Goal: Information Seeking & Learning: Check status

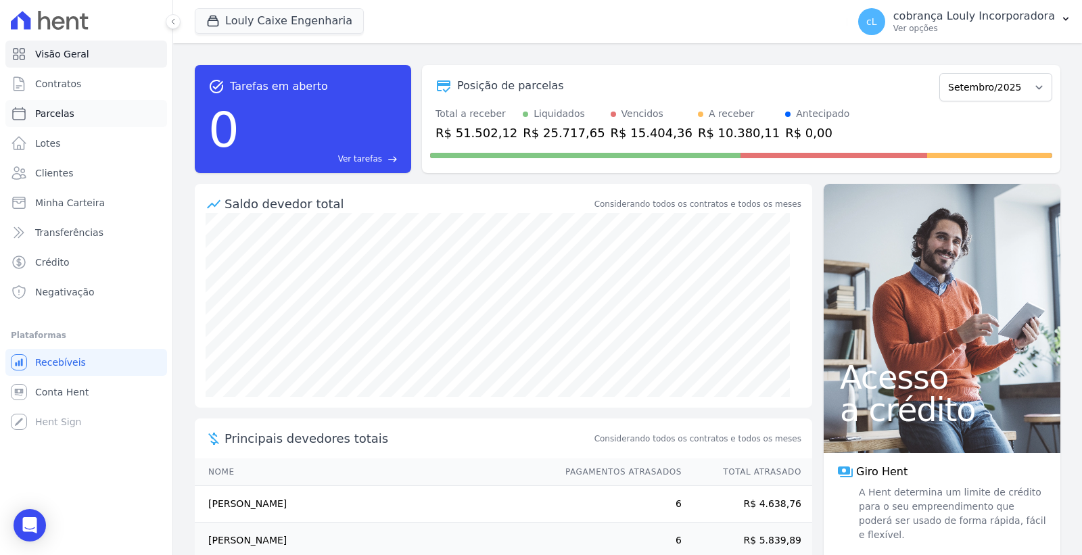
click at [69, 120] on link "Parcelas" at bounding box center [86, 113] width 162 height 27
select select
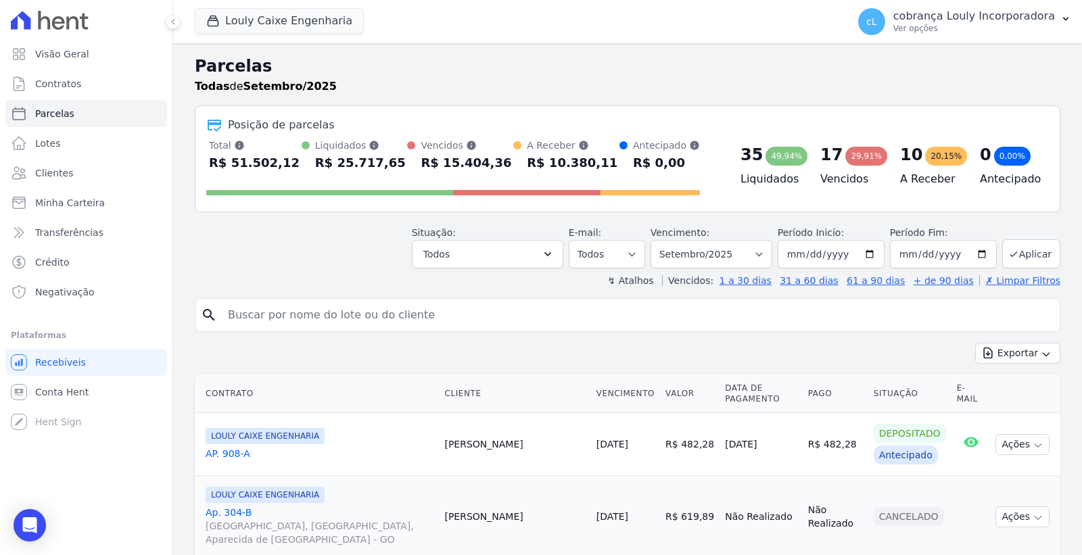
drag, startPoint x: 308, startPoint y: 310, endPoint x: 311, endPoint y: 319, distance: 9.8
click at [309, 310] on input "search" at bounding box center [637, 315] width 835 height 27
paste input "[PERSON_NAME]"
type input "[PERSON_NAME]"
select select
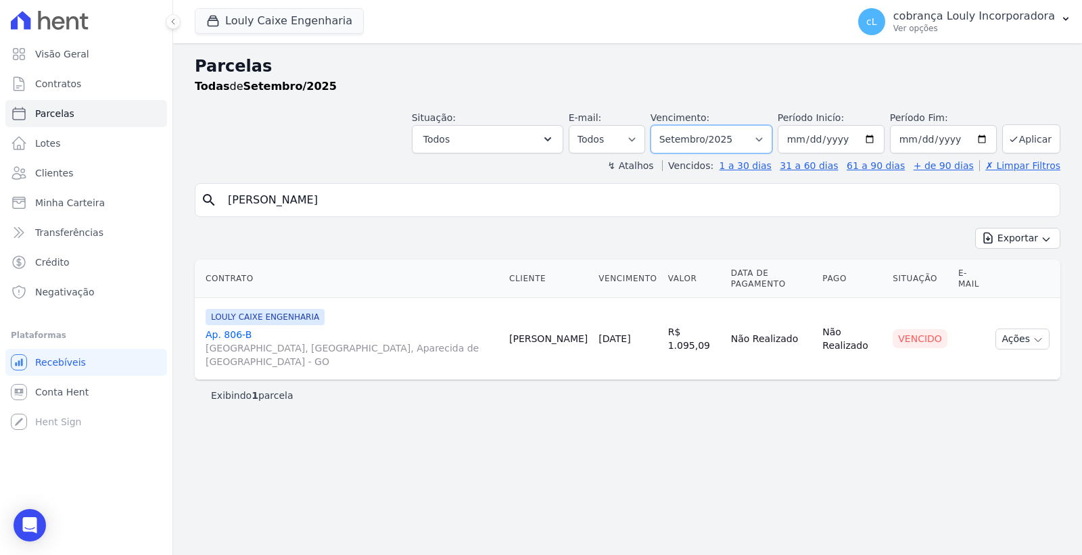
click at [752, 144] on select "Filtrar por período ──────── Todos os meses Setembro/2024 Outubro/2024 Novembro…" at bounding box center [712, 139] width 122 height 28
select select "07/2025"
click at [670, 125] on select "Filtrar por período ──────── Todos os meses Setembro/2024 Outubro/2024 Novembro…" at bounding box center [712, 139] width 122 height 28
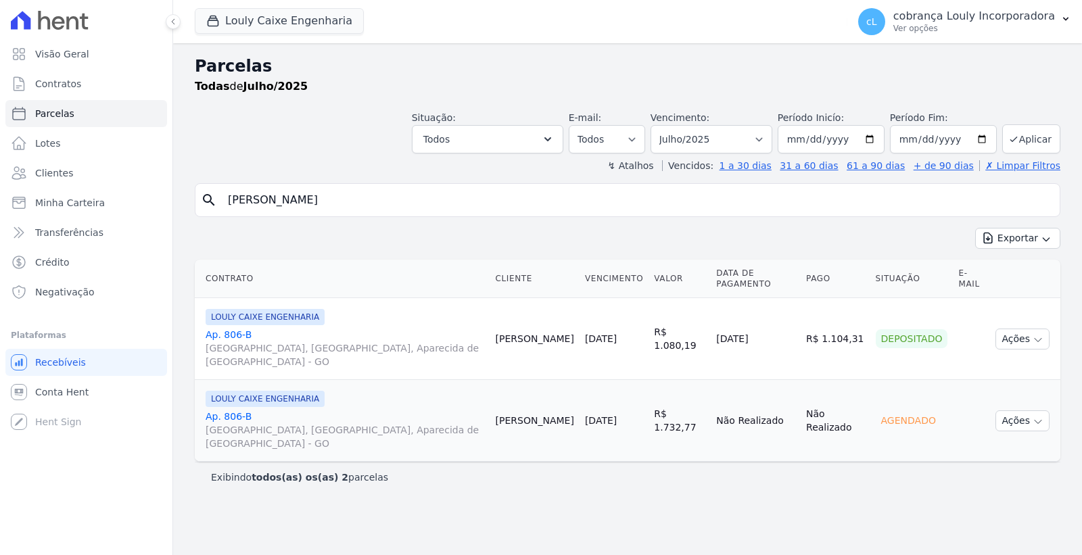
select select
click at [237, 328] on link "Ap. [STREET_ADDRESS]" at bounding box center [345, 348] width 279 height 41
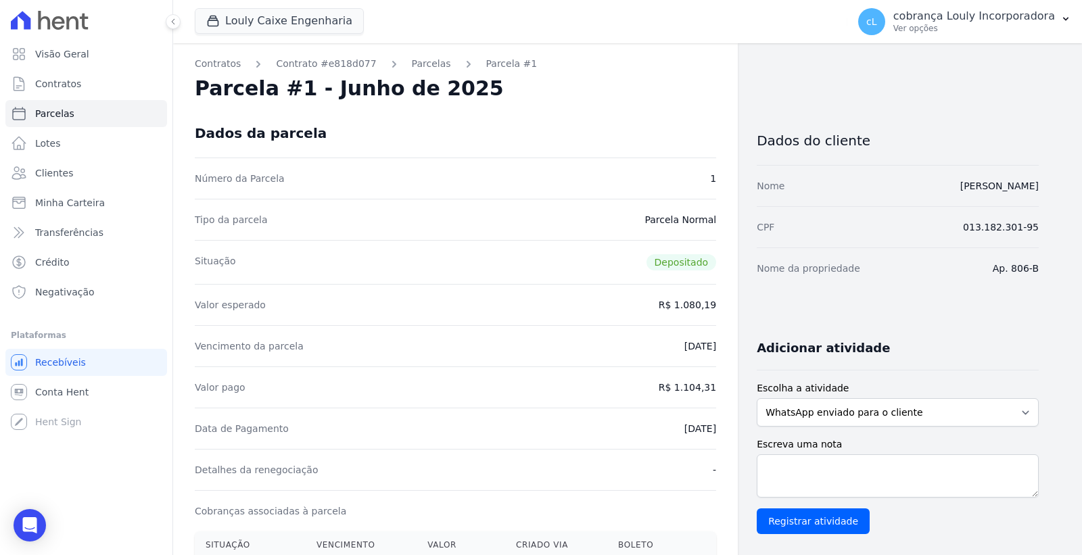
scroll to position [375, 0]
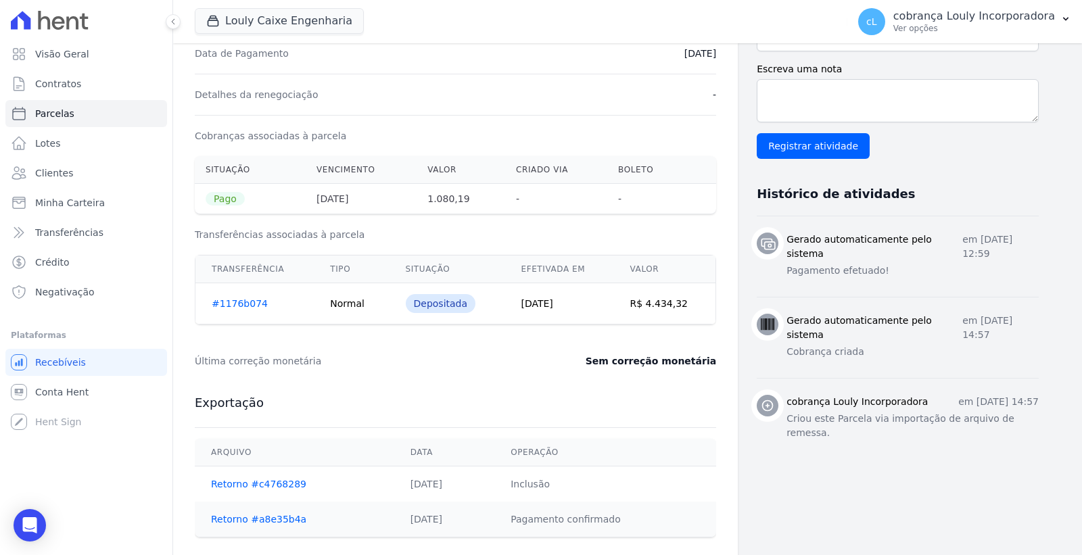
select select
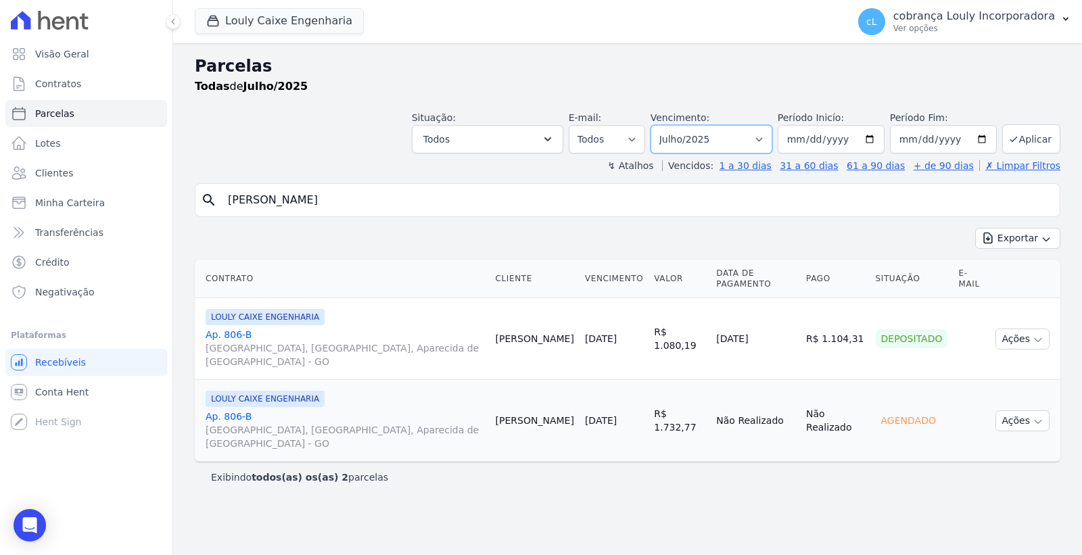
click at [757, 144] on select "Filtrar por período ──────── Todos os meses Setembro/2024 Outubro/2024 Novembro…" at bounding box center [712, 139] width 122 height 28
select select "08/2025"
click at [670, 125] on select "Filtrar por período ──────── Todos os meses Setembro/2024 Outubro/2024 Novembro…" at bounding box center [712, 139] width 122 height 28
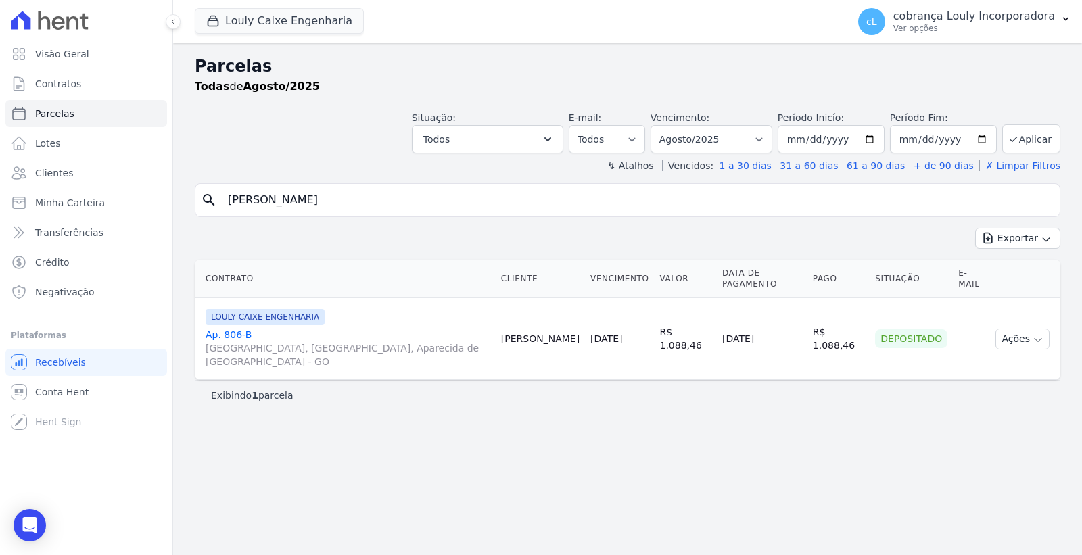
select select
click at [234, 342] on span "[GEOGRAPHIC_DATA], [GEOGRAPHIC_DATA], Aparecida de [GEOGRAPHIC_DATA] - GO" at bounding box center [348, 355] width 285 height 27
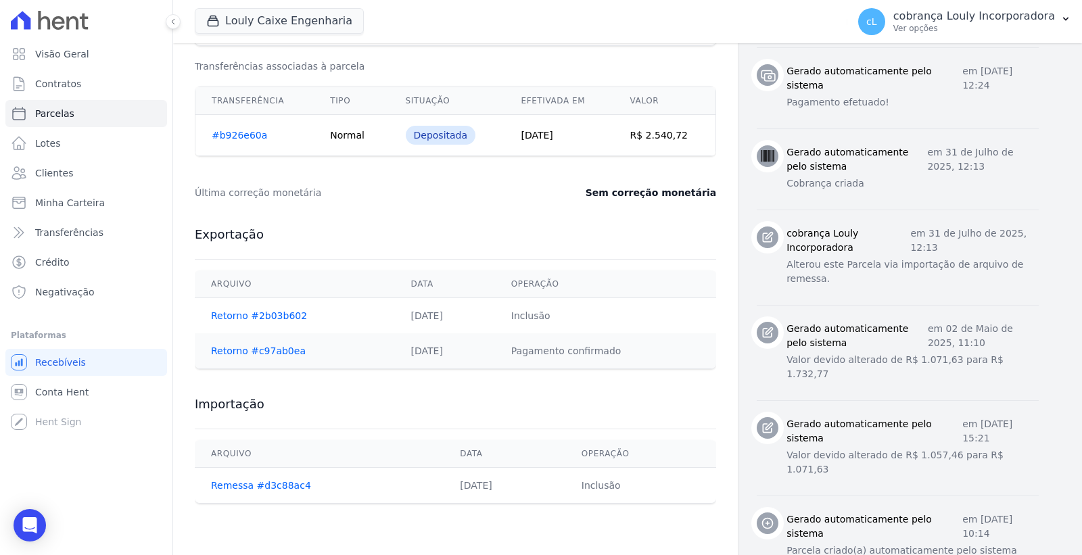
scroll to position [544, 0]
click at [260, 354] on link "Retorno #c97ab0ea" at bounding box center [258, 350] width 95 height 11
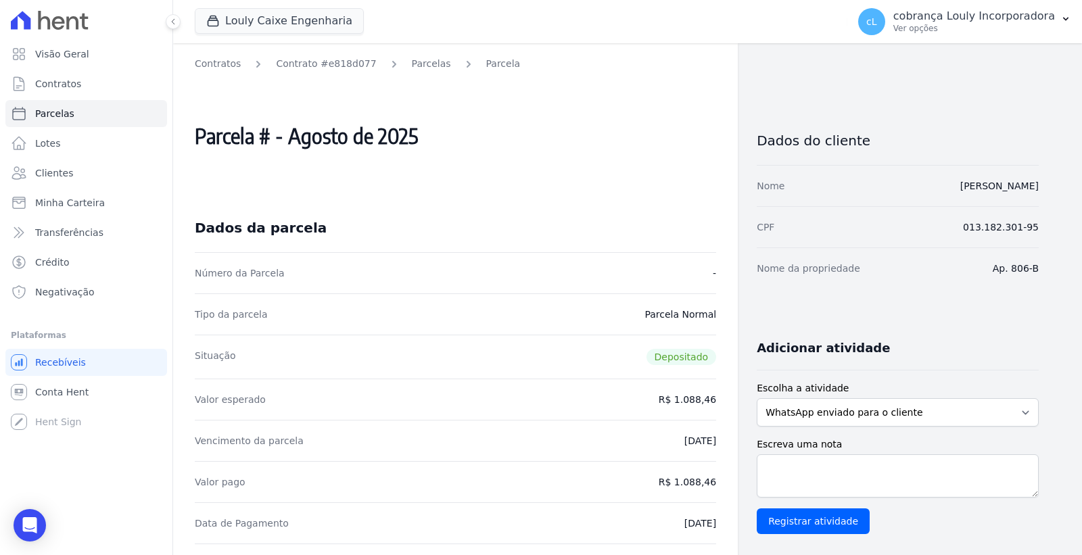
select select
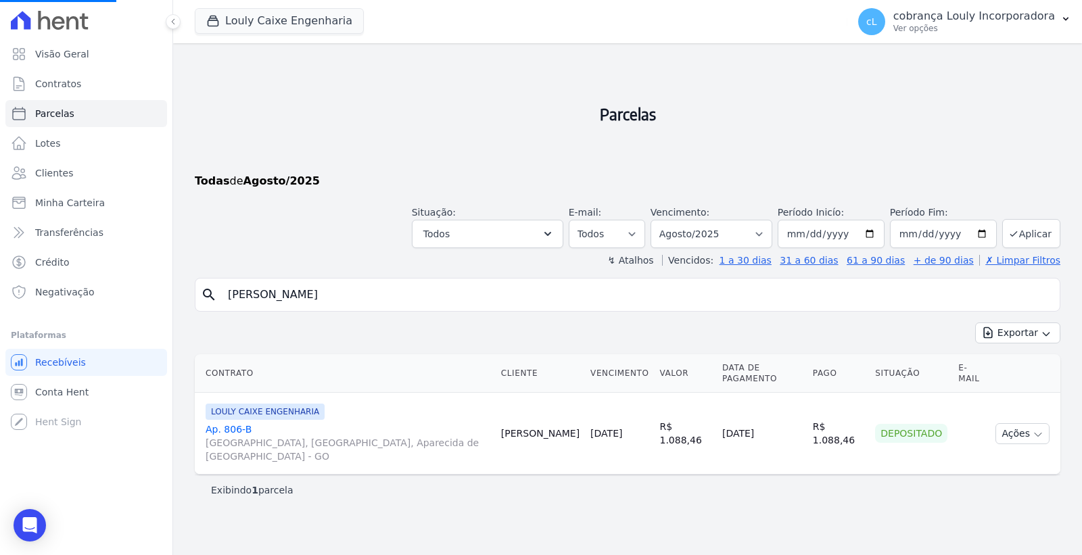
click at [481, 298] on input "LEILIANE FERREIRA DA SILVA" at bounding box center [637, 294] width 835 height 27
select select
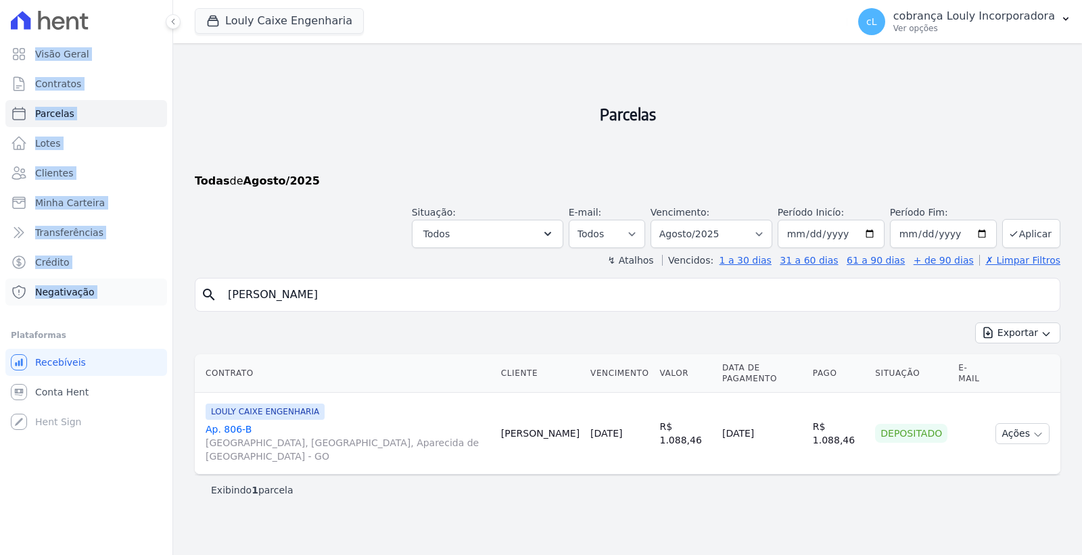
drag, startPoint x: 481, startPoint y: 298, endPoint x: 112, endPoint y: 294, distance: 369.3
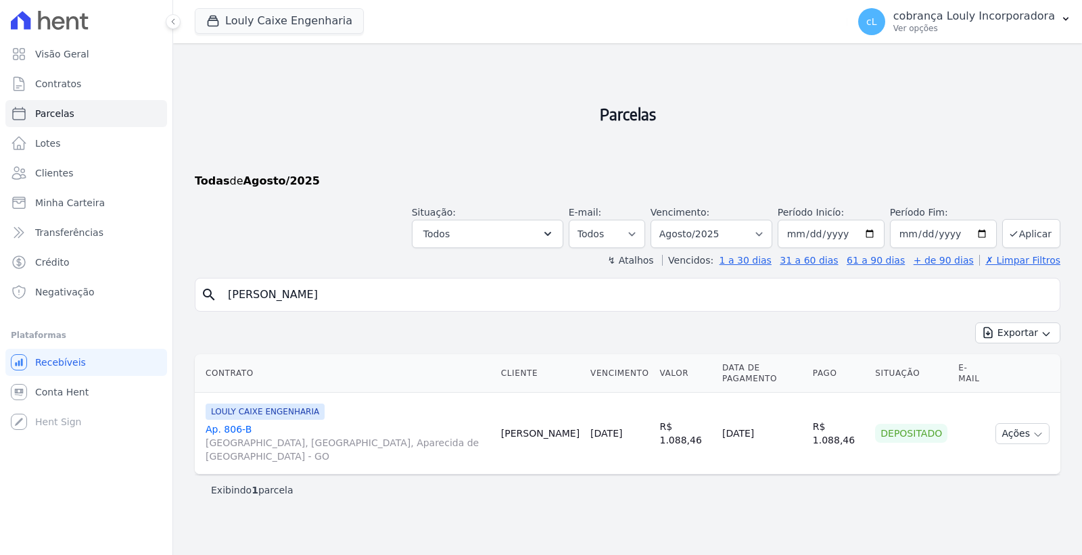
click at [339, 306] on input "LEILIANE FERREIRA DA SILVA" at bounding box center [637, 294] width 835 height 27
drag, startPoint x: 393, startPoint y: 295, endPoint x: 463, endPoint y: 295, distance: 69.7
click at [393, 295] on input "LEILIANE FERREIRA DA SILVA" at bounding box center [637, 294] width 835 height 27
drag, startPoint x: 463, startPoint y: 295, endPoint x: 190, endPoint y: 295, distance: 272.5
click at [190, 295] on div "Parcelas Todas de Agosto/2025 Situação: Agendado Em Aberto Pago Processando Can…" at bounding box center [627, 299] width 909 height 512
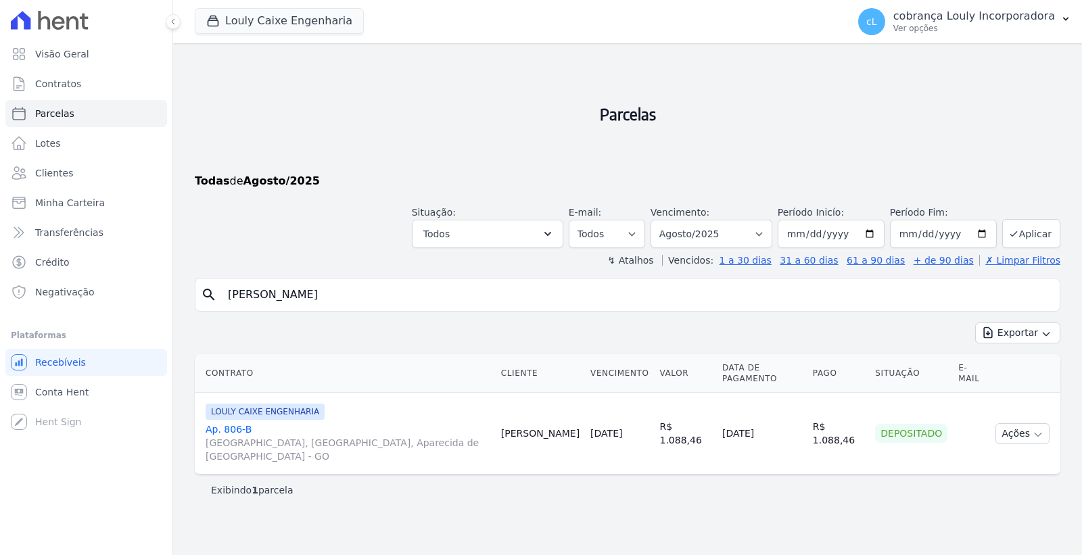
paste input "AMANDA ALVES DE MOUR"
type input "[PERSON_NAME] [PERSON_NAME]"
click at [710, 228] on select "Filtrar por período ──────── Todos os meses Setembro/2024 Outubro/2024 Novembro…" at bounding box center [712, 234] width 122 height 28
select select "07/2025"
click at [670, 220] on select "Filtrar por período ──────── Todos os meses Setembro/2024 Outubro/2024 Novembro…" at bounding box center [712, 234] width 122 height 28
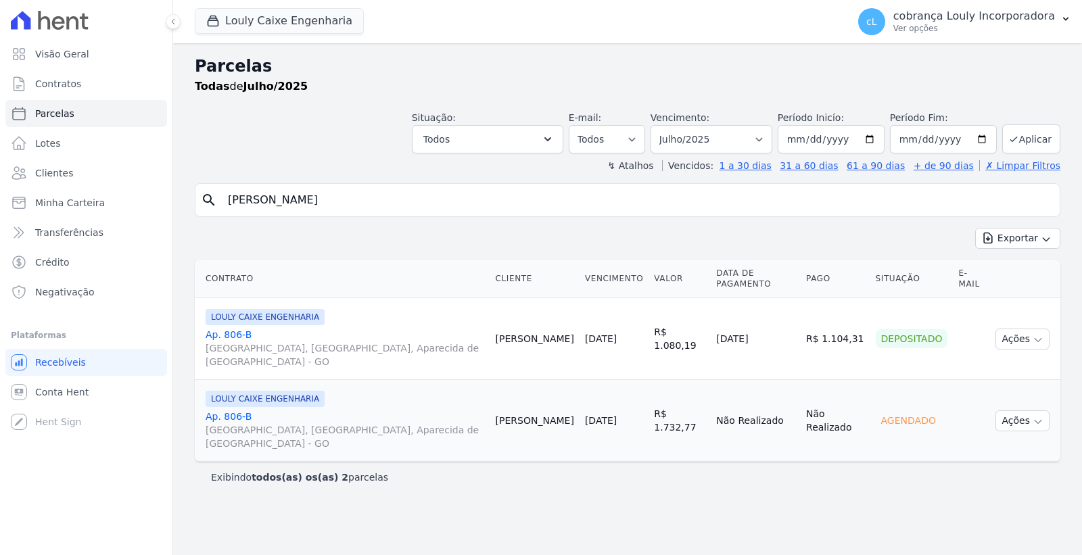
select select
click at [226, 328] on link "Ap. [STREET_ADDRESS]" at bounding box center [345, 348] width 279 height 41
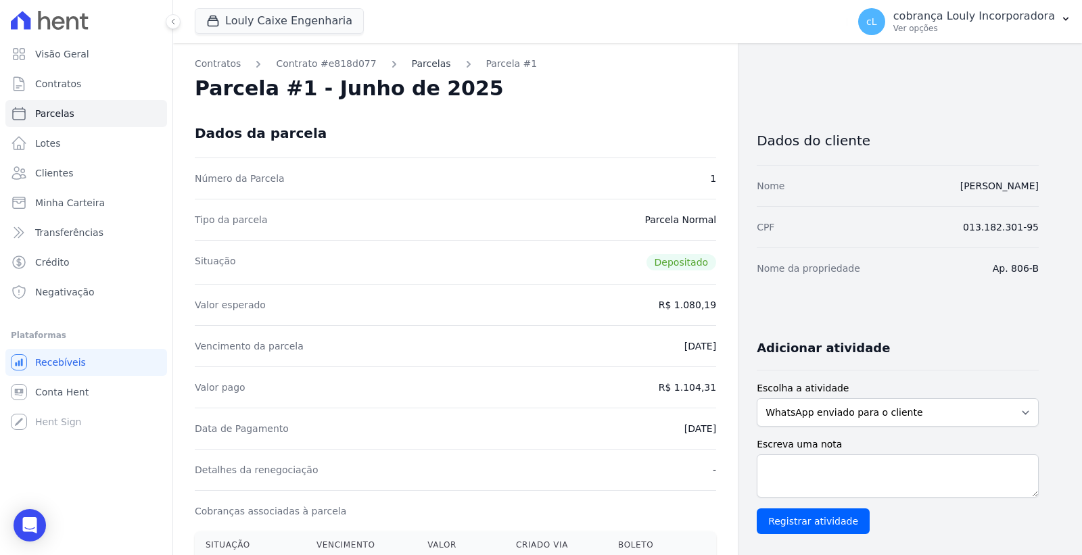
click at [417, 66] on link "Parcelas" at bounding box center [431, 64] width 39 height 14
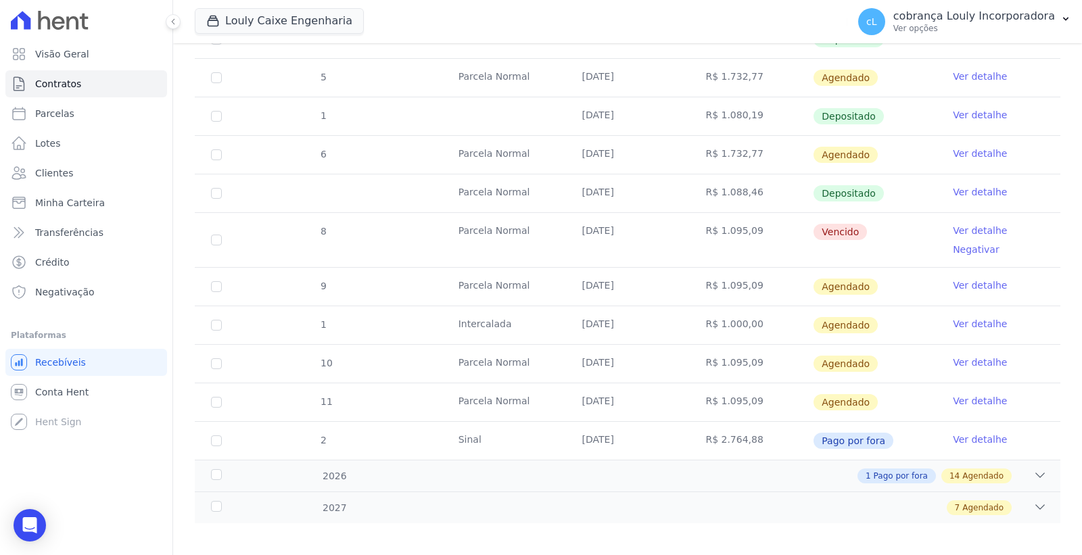
scroll to position [461, 0]
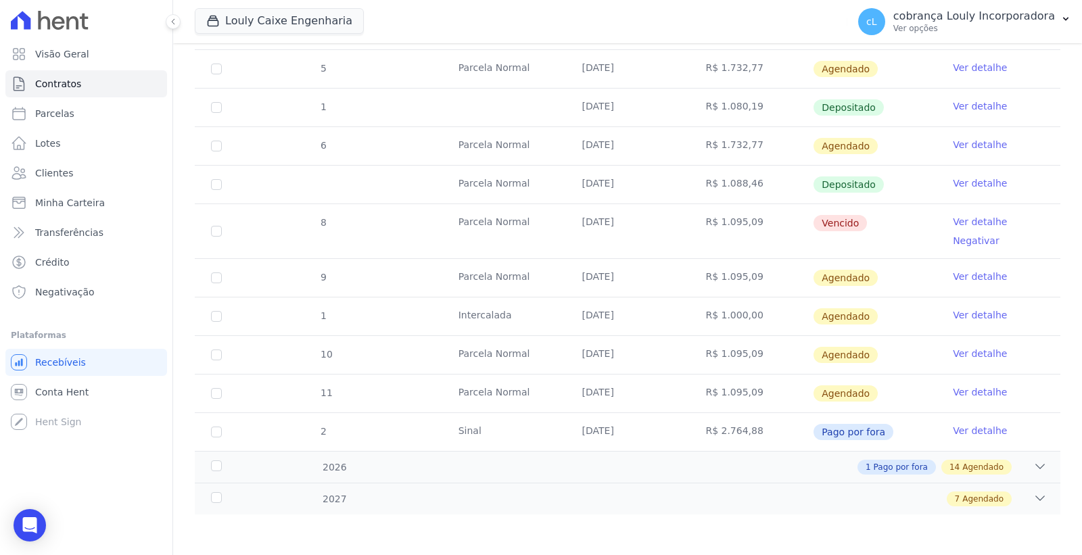
drag, startPoint x: 576, startPoint y: 316, endPoint x: 893, endPoint y: 309, distance: 316.6
click at [893, 309] on tr "1 Intercalada 26/11/2025 R$ 1.000,00 Agendado Ver detalhe" at bounding box center [628, 316] width 866 height 39
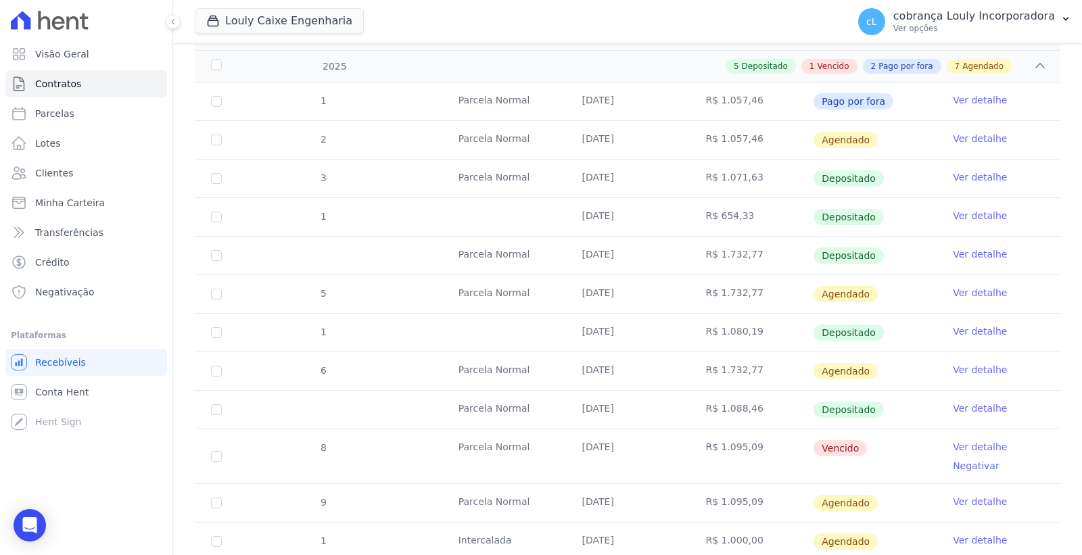
scroll to position [0, 0]
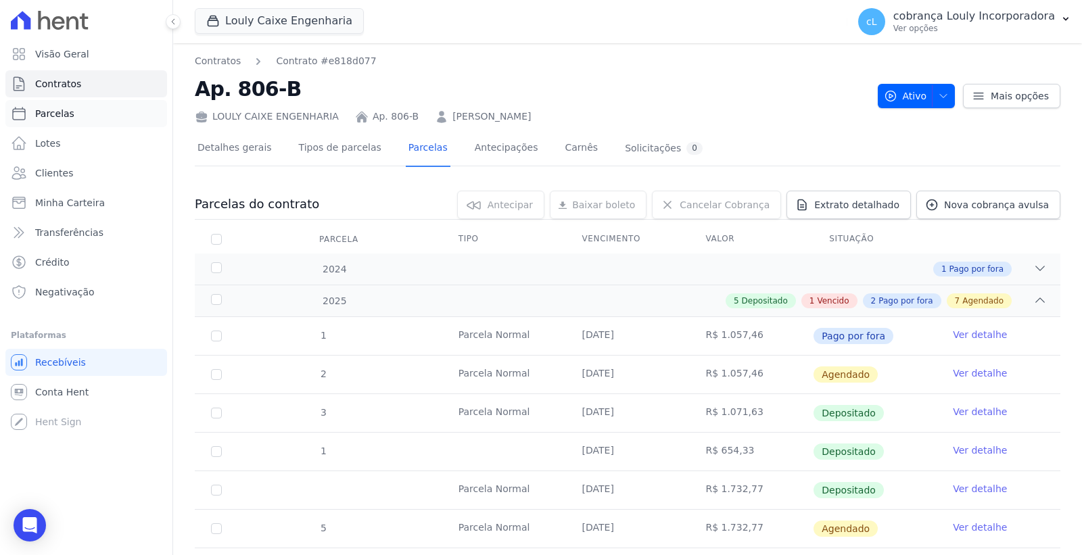
click at [72, 110] on link "Parcelas" at bounding box center [86, 113] width 162 height 27
select select
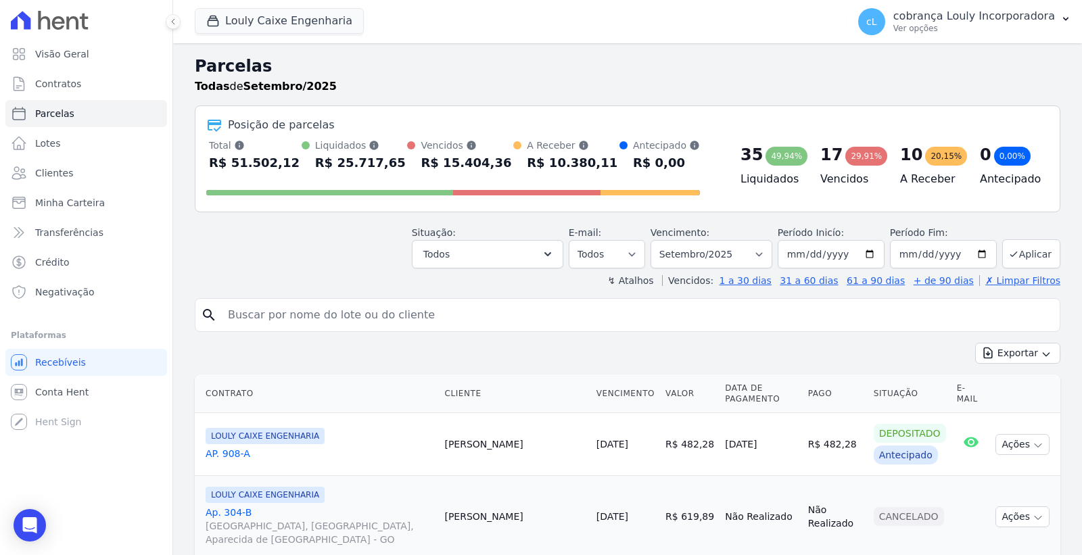
click at [361, 313] on input "search" at bounding box center [637, 315] width 835 height 27
click at [718, 266] on select "Filtrar por período ──────── Todos os meses Setembro/2024 Outubro/2024 Novembro…" at bounding box center [712, 254] width 122 height 28
select select "07/2025"
click at [659, 240] on select "Filtrar por período ──────── Todos os meses Setembro/2024 Outubro/2024 Novembro…" at bounding box center [712, 254] width 122 height 28
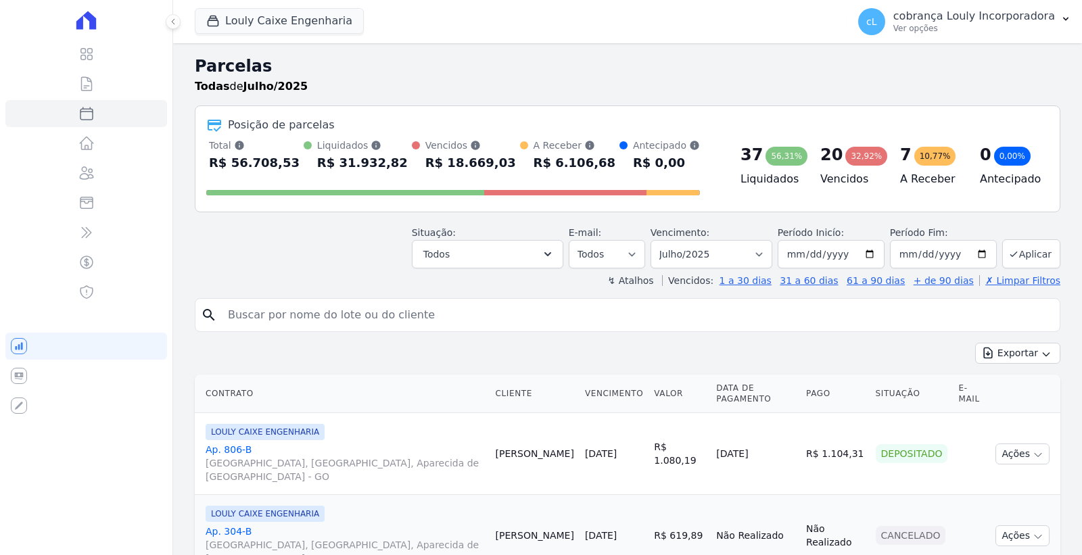
select select
click at [375, 321] on input "search" at bounding box center [637, 315] width 835 height 27
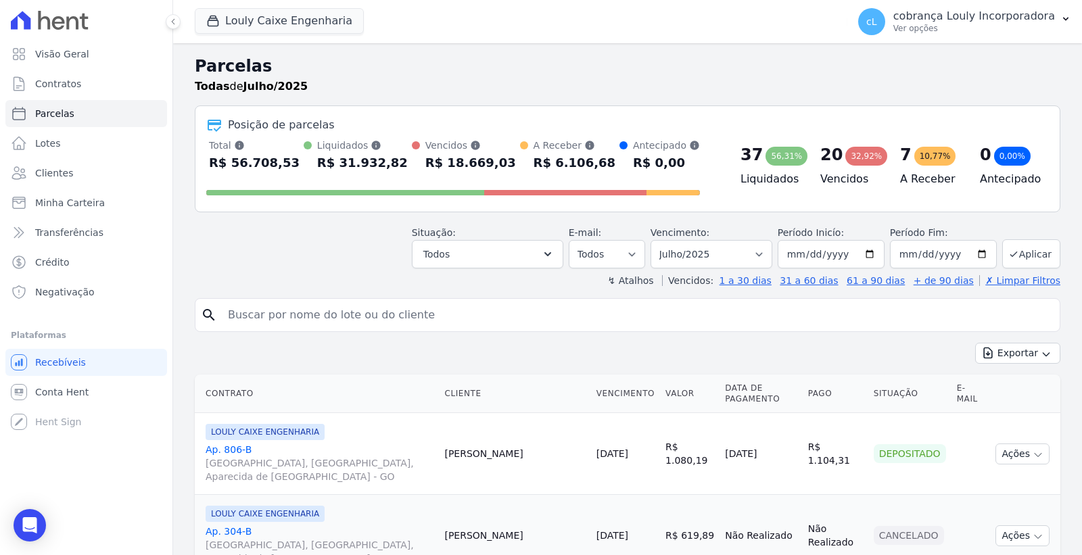
paste input "[PERSON_NAME] [PERSON_NAME]"
type input "[PERSON_NAME] [PERSON_NAME]"
select select
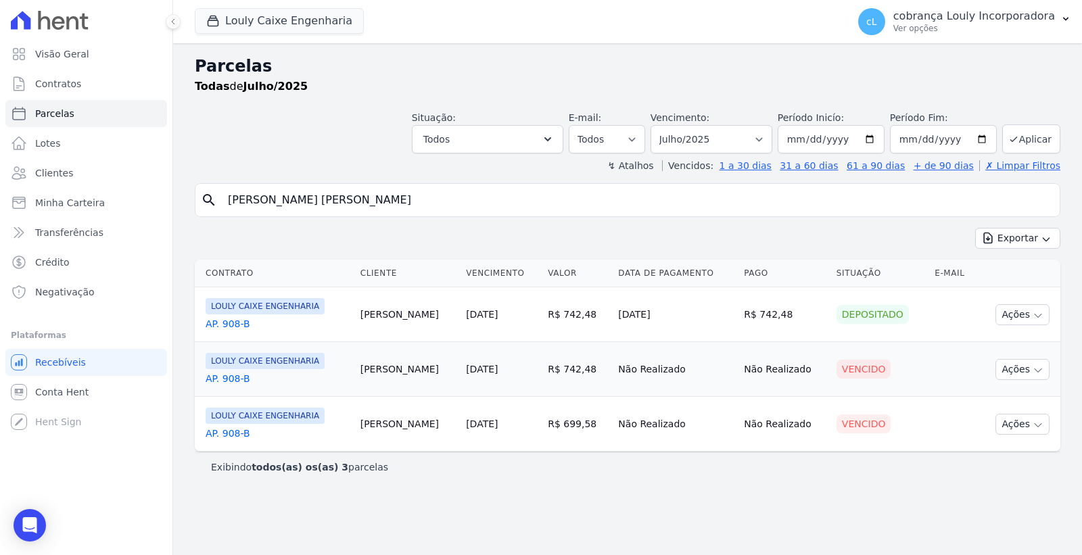
click at [239, 323] on link "AP. 908-B" at bounding box center [278, 324] width 144 height 14
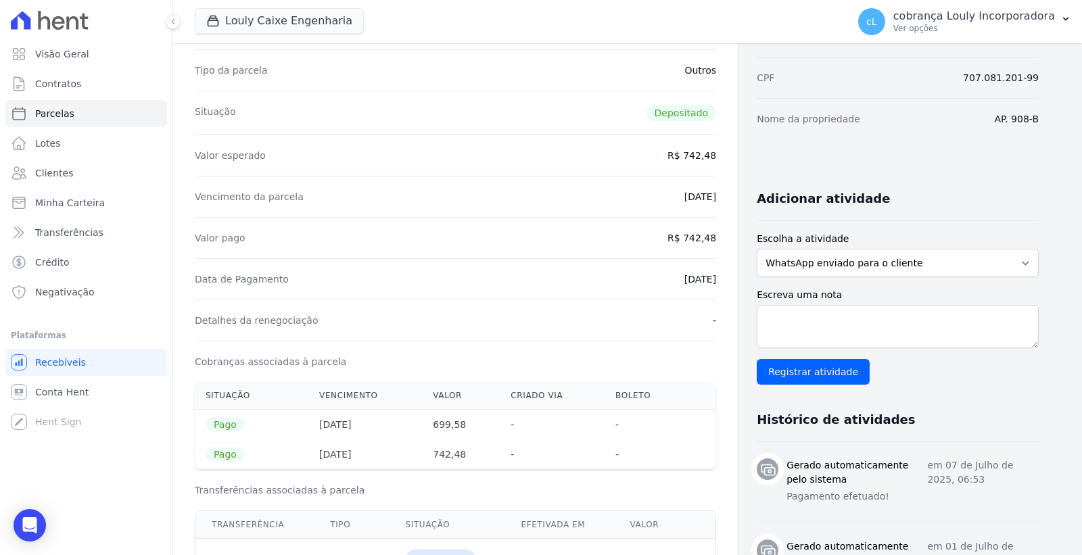
scroll to position [150, 0]
